Goal: Information Seeking & Learning: Check status

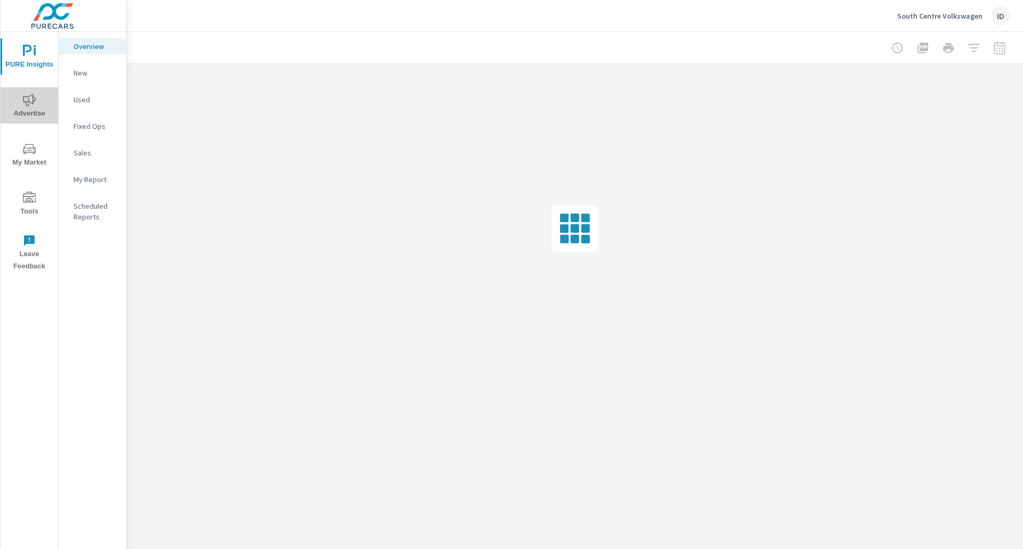
click at [16, 110] on span "Advertise" at bounding box center [29, 107] width 51 height 26
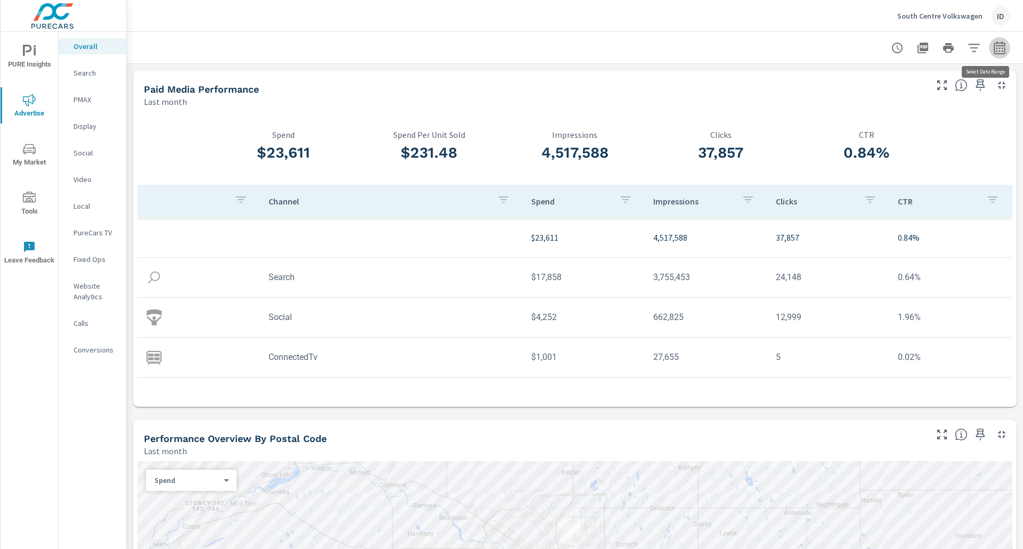
click at [990, 38] on button "button" at bounding box center [999, 47] width 21 height 21
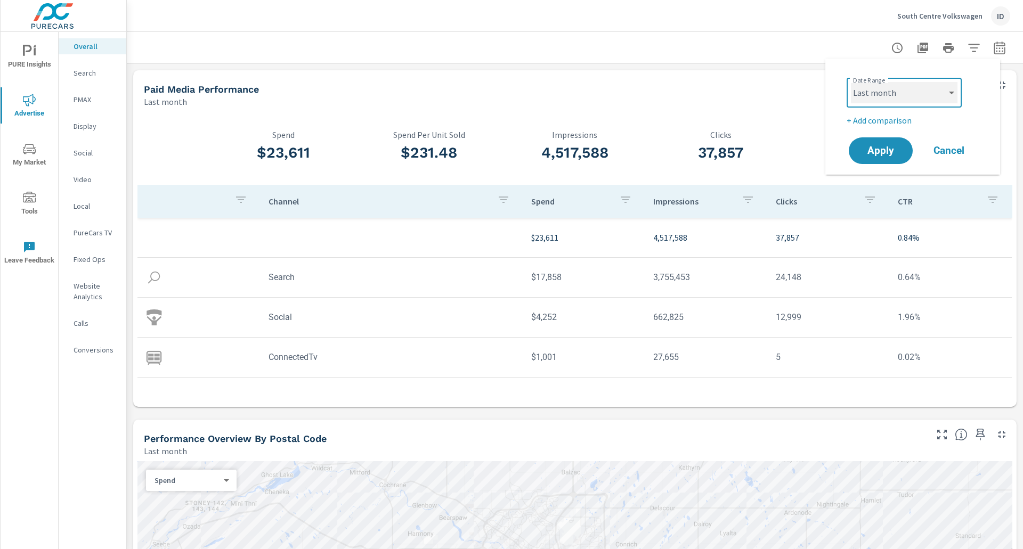
click at [909, 89] on select "Custom [DATE] Last week Last 7 days Last 14 days Last 30 days Last 45 days Last…" at bounding box center [904, 92] width 107 height 21
click at [851, 82] on select "Custom [DATE] Last week Last 7 days Last 14 days Last 30 days Last 45 days Last…" at bounding box center [904, 92] width 107 height 21
select select "Month to date"
click at [879, 153] on span "Apply" at bounding box center [881, 151] width 44 height 10
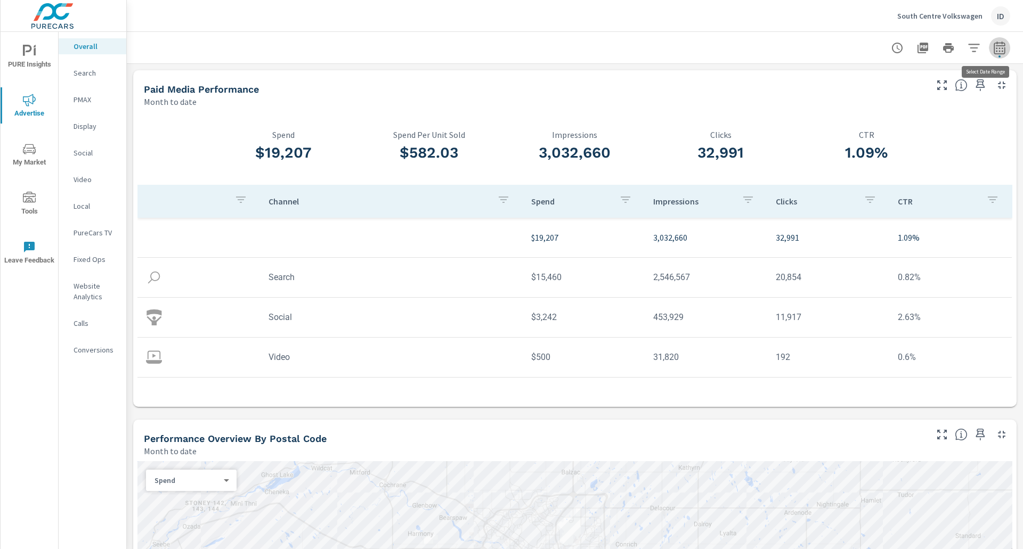
click at [993, 46] on icon "button" at bounding box center [999, 48] width 13 height 13
select select "Month to date"
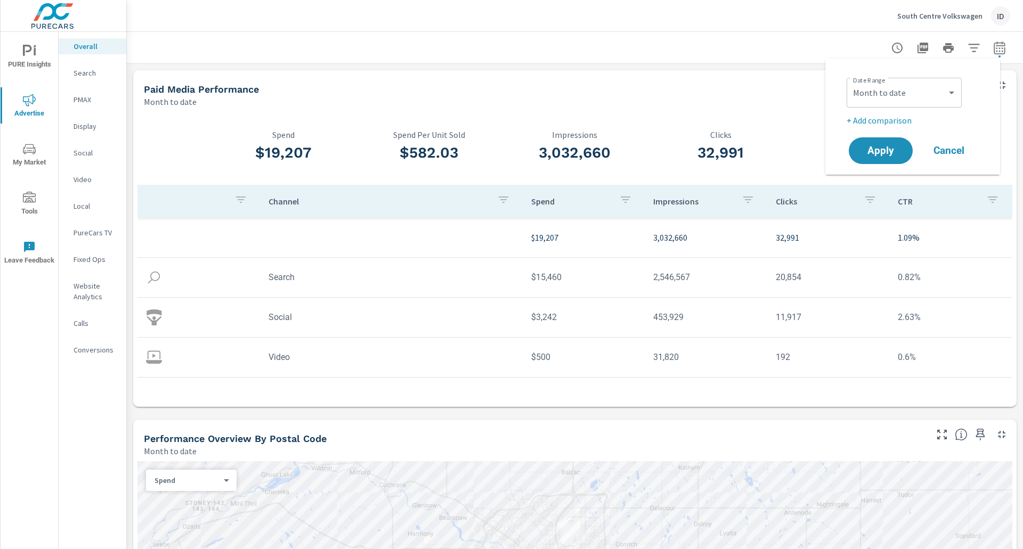
click at [861, 122] on p "+ Add comparison" at bounding box center [914, 120] width 136 height 13
select select "Previous period"
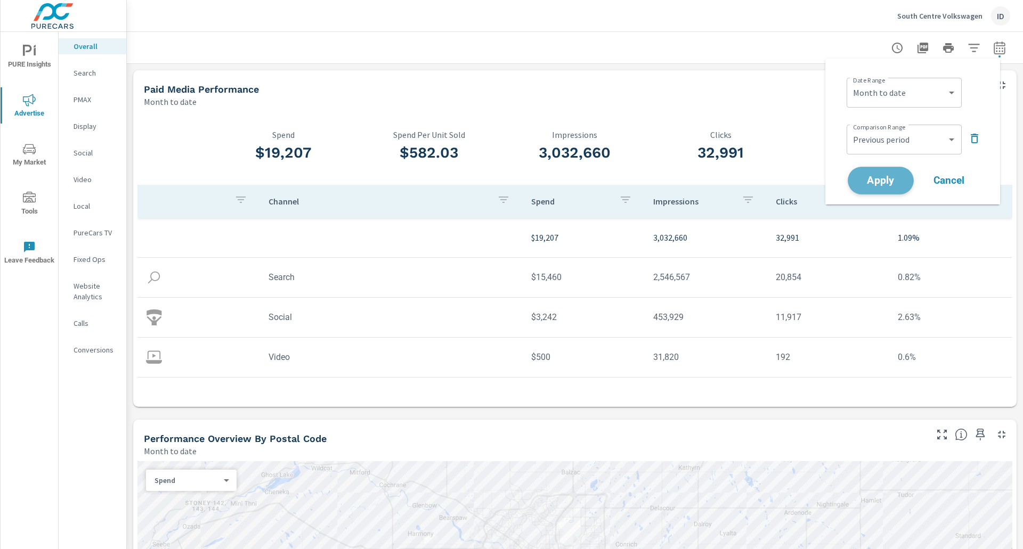
click at [872, 177] on span "Apply" at bounding box center [881, 181] width 44 height 10
